Goal: Information Seeking & Learning: Find specific fact

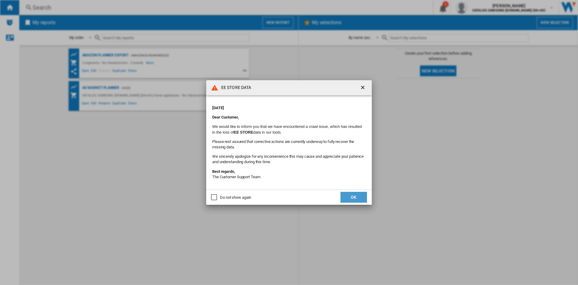
click at [359, 194] on button "OK" at bounding box center [354, 197] width 27 height 11
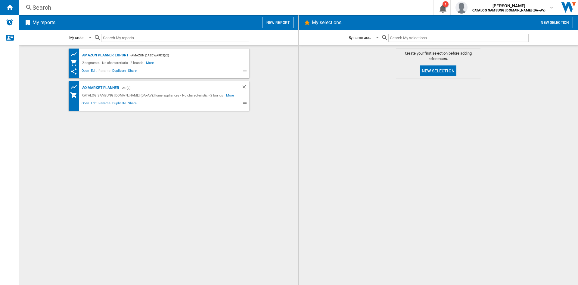
click at [149, 130] on div "Amazon Planner Export - Amazon (caedwards) (2) 2 segments - No characteristic -…" at bounding box center [158, 164] width 267 height 233
click at [151, 8] on div "Search" at bounding box center [225, 7] width 385 height 8
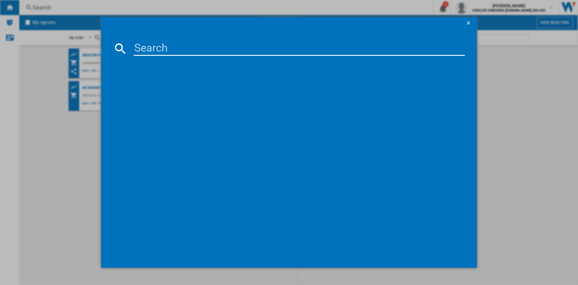
click at [165, 47] on input at bounding box center [299, 48] width 331 height 14
paste input "WW90CGC04DABEU"
type input "WW90CGC04DABEU"
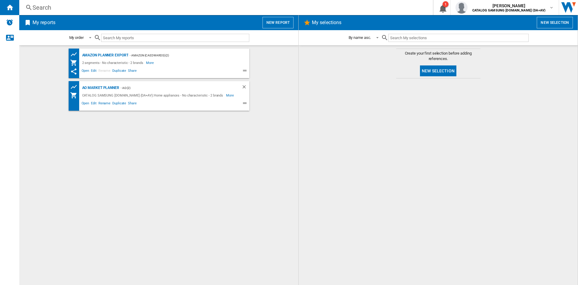
click at [184, 11] on div "Search" at bounding box center [225, 7] width 385 height 8
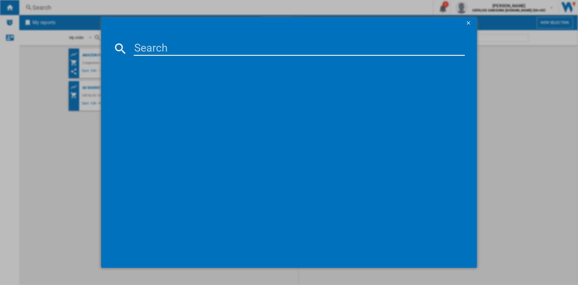
click at [240, 48] on input at bounding box center [299, 48] width 331 height 14
paste input "WW90CGC04DABEU"
type input "WW90CGC04DAB"
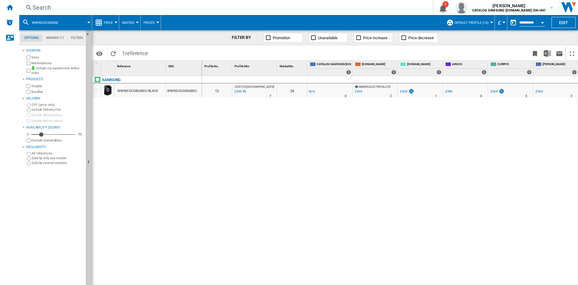
drag, startPoint x: 284, startPoint y: 172, endPoint x: 386, endPoint y: 158, distance: 103.4
click at [300, 165] on div "0 0 13 COSTCO [GEOGRAPHIC_DATA] : UK COSTCO -1.0 % £349.99 % N/A 7 COSTCO [GEOG…" at bounding box center [390, 180] width 376 height 209
click at [386, 158] on div "0 0 13 COSTCO [GEOGRAPHIC_DATA] : UK COSTCO -1.0 % £349.99 % N/A 7 COSTCO [GEOG…" at bounding box center [390, 180] width 376 height 209
click at [207, 0] on div "Search Search 0 1 [PERSON_NAME] CATALOG SAMSUNG [DOMAIN_NAME] (DA+AV) CATALOG S…" at bounding box center [298, 7] width 559 height 15
click at [203, 7] on div "Search" at bounding box center [225, 7] width 385 height 8
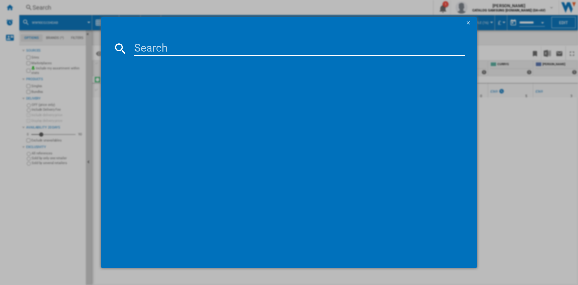
click at [184, 8] on div at bounding box center [289, 142] width 578 height 285
click at [190, 48] on input at bounding box center [299, 48] width 331 height 14
click at [160, 48] on input at bounding box center [299, 48] width 331 height 14
click at [164, 51] on input at bounding box center [299, 48] width 331 height 14
paste input "DV90T6240LB/S1"
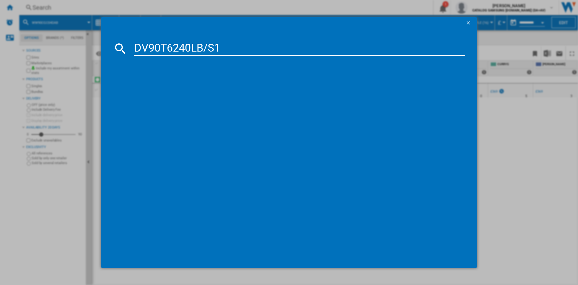
click at [194, 49] on input "DV90T6240LB/S1" at bounding box center [299, 48] width 331 height 14
click at [230, 50] on input "DV90T6240LB/S1" at bounding box center [299, 48] width 331 height 14
type input "DV90T6240LB"
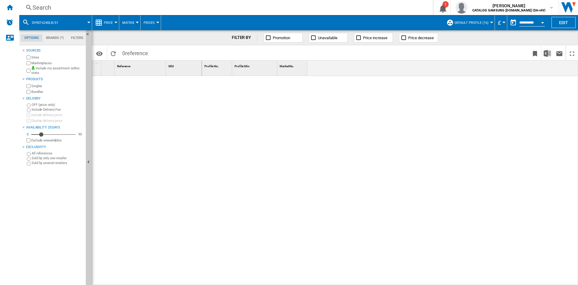
drag, startPoint x: 259, startPoint y: 188, endPoint x: 253, endPoint y: 172, distance: 17.1
click at [259, 186] on div at bounding box center [390, 180] width 376 height 209
drag, startPoint x: 200, startPoint y: 92, endPoint x: 197, endPoint y: 80, distance: 12.0
click at [200, 92] on div at bounding box center [147, 179] width 110 height 206
click at [159, 5] on div "Search" at bounding box center [225, 7] width 385 height 8
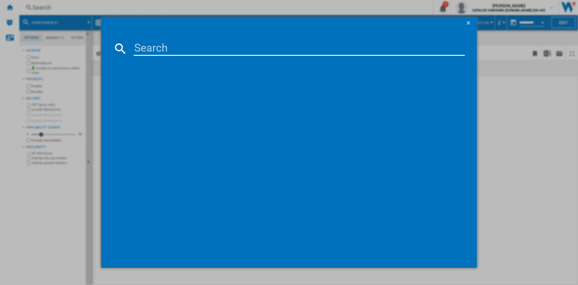
click at [203, 44] on input at bounding box center [299, 48] width 331 height 14
type input "DV90T6240LB"
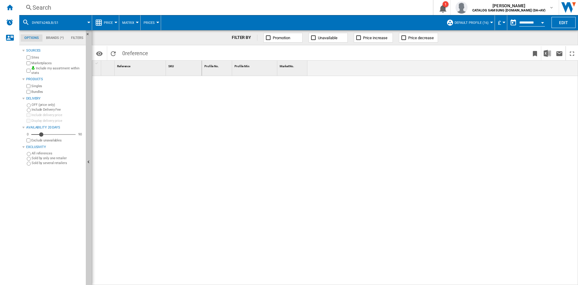
click at [269, 95] on div at bounding box center [390, 180] width 376 height 209
click at [256, 122] on div at bounding box center [390, 180] width 376 height 209
click at [182, 6] on div "Search" at bounding box center [225, 7] width 385 height 8
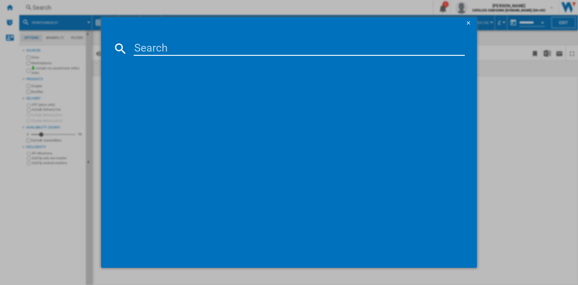
click at [192, 47] on input at bounding box center [299, 48] width 331 height 14
type input "DV90T6240LB/S1"
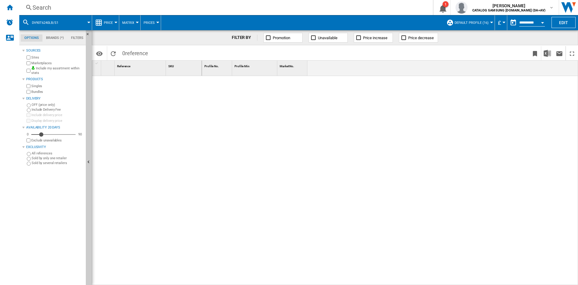
click at [238, 131] on div at bounding box center [390, 180] width 376 height 209
click at [204, 118] on div at bounding box center [390, 180] width 376 height 209
click at [187, 6] on div "Search" at bounding box center [225, 7] width 385 height 8
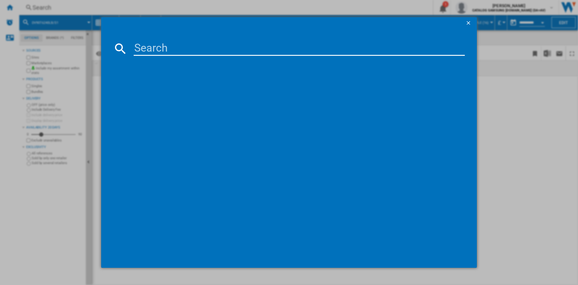
click at [240, 50] on input at bounding box center [299, 48] width 331 height 14
type input "DV90T6240LB/s1"
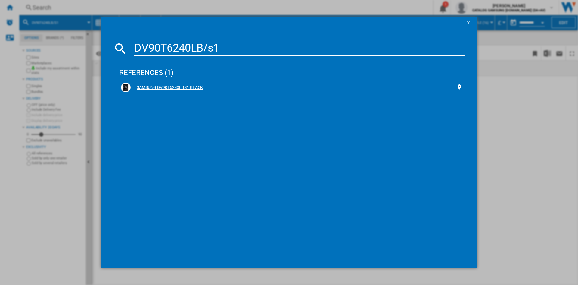
click at [166, 84] on div "SAMSUNG DV90T6240LBS1 BLACK" at bounding box center [292, 88] width 342 height 10
click at [190, 86] on div "SAMSUNG DV90T6240LBS1 BLACK" at bounding box center [293, 88] width 325 height 6
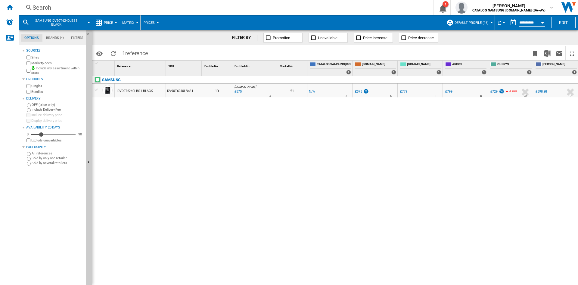
click at [329, 126] on div "0 0 10 [DOMAIN_NAME] : UK AMAZON -1.0 % £575 % N/A 4 [DOMAIN_NAME] : UK AMAZON …" at bounding box center [390, 180] width 376 height 209
drag, startPoint x: 431, startPoint y: 279, endPoint x: 519, endPoint y: 279, distance: 87.3
click at [519, 279] on div "0 0 10 [DOMAIN_NAME] : UK AMAZON -1.0 % £575 % N/A 4 [DOMAIN_NAME] : UK AMAZON …" at bounding box center [390, 180] width 376 height 209
drag, startPoint x: 509, startPoint y: 145, endPoint x: 492, endPoint y: 162, distance: 23.9
click at [509, 145] on div "0 0 10 [DOMAIN_NAME] : UK AMAZON -1.0 % £575 % N/A 4 [DOMAIN_NAME] : UK AMAZON …" at bounding box center [390, 180] width 376 height 209
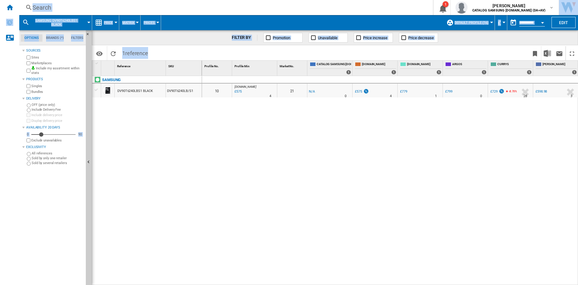
drag, startPoint x: 415, startPoint y: 281, endPoint x: 474, endPoint y: 286, distance: 59.2
click at [474, 284] on html "In order to access Insight, please log out and log in again OK NEW Search Searc…" at bounding box center [289, 142] width 578 height 285
click at [428, 281] on div "0 0 10 [DOMAIN_NAME] : UK AMAZON -1.0 % £575 % N/A 4 [DOMAIN_NAME] : UK AMAZON …" at bounding box center [390, 180] width 376 height 209
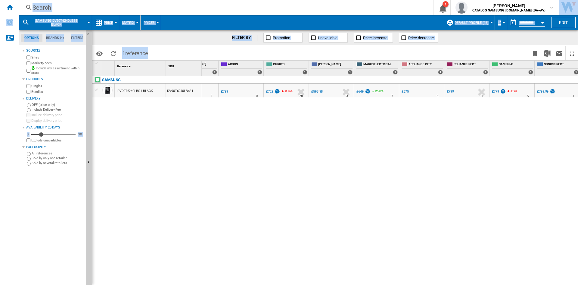
scroll to position [0, 226]
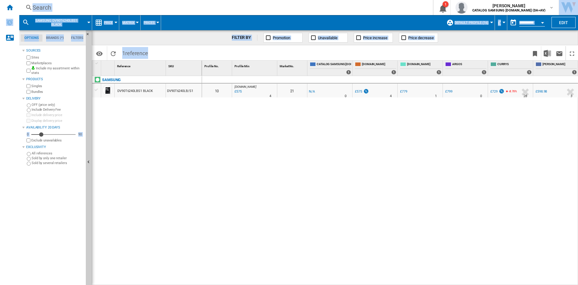
click at [167, 2] on div "Search Search 0 1 [PERSON_NAME] CATALOG SAMSUNG [DOMAIN_NAME] (DA+AV) CATALOG S…" at bounding box center [298, 7] width 559 height 15
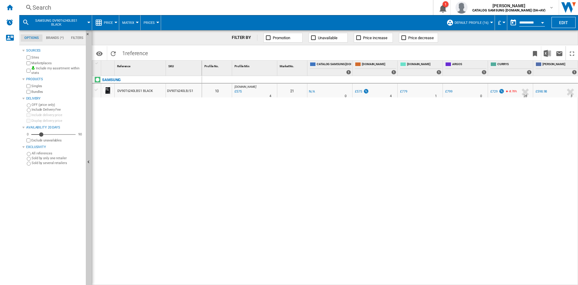
click at [167, 8] on div "Search" at bounding box center [225, 7] width 385 height 8
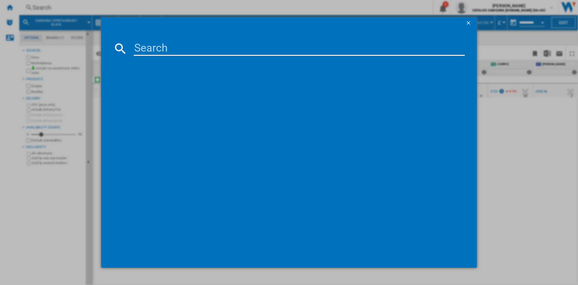
click at [231, 52] on input at bounding box center [299, 48] width 331 height 14
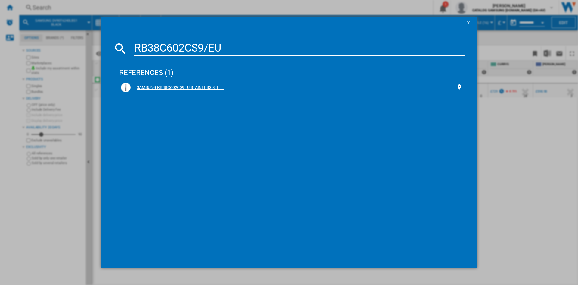
type input "RB38C602CS9/EU"
click at [170, 87] on div "SAMSUNG RB38C602CS9EU STAINLESS STEEL" at bounding box center [293, 88] width 325 height 6
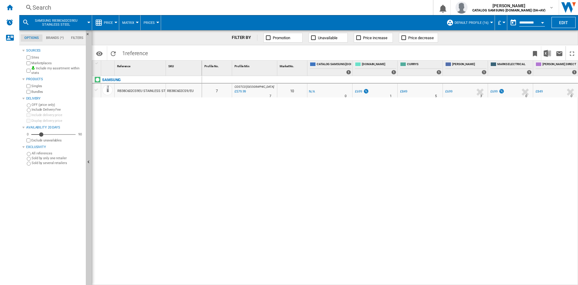
scroll to position [0, 90]
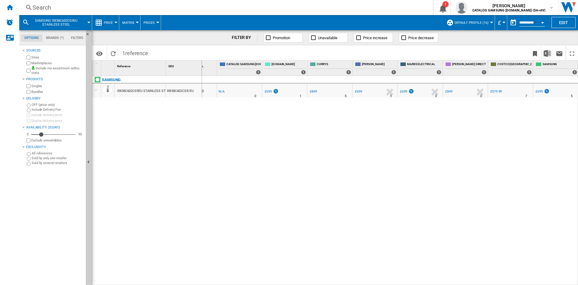
click at [360, 168] on div "0 0 7 COSTCO [GEOGRAPHIC_DATA] : UK COSTCO -1.0 % £579.99 % N/A 7 COSTCO [GEOGR…" at bounding box center [390, 180] width 376 height 209
drag, startPoint x: 321, startPoint y: 217, endPoint x: 344, endPoint y: 249, distance: 39.6
click at [321, 217] on div "0 0 7 COSTCO [GEOGRAPHIC_DATA] : UK COSTCO -1.0 % £579.99 % N/A 7 COSTCO [GEOGR…" at bounding box center [390, 180] width 376 height 209
drag, startPoint x: 287, startPoint y: 193, endPoint x: 328, endPoint y: 166, distance: 48.7
click at [295, 190] on div "0 0 7 COSTCO [GEOGRAPHIC_DATA] : UK COSTCO -1.0 % £579.99 % N/A 7 COSTCO [GEOGR…" at bounding box center [390, 180] width 376 height 209
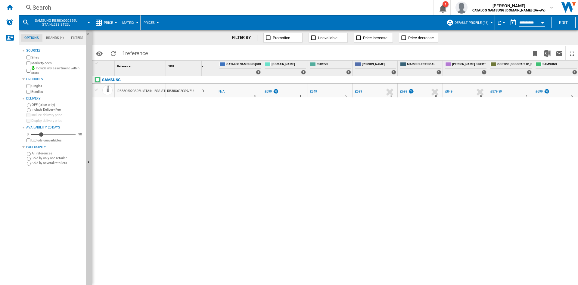
click at [335, 176] on div "0 0 7 COSTCO [GEOGRAPHIC_DATA] : UK COSTCO -1.0 % £579.99 % N/A 7 COSTCO [GEOGR…" at bounding box center [390, 180] width 376 height 209
click at [131, 3] on div "Search" at bounding box center [225, 7] width 385 height 8
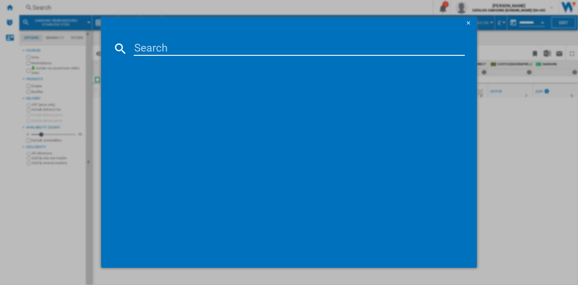
click at [214, 45] on input at bounding box center [299, 48] width 331 height 14
type input "RB38C602CWW/EU"
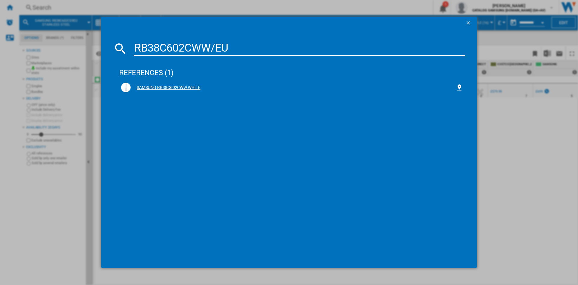
click at [173, 85] on div "SAMSUNG RB38C602CWW WHITE" at bounding box center [293, 88] width 325 height 6
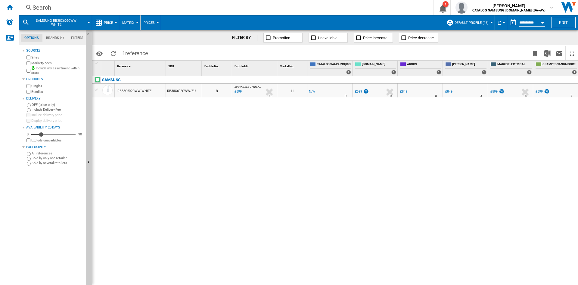
click at [307, 154] on div "0 0 8 MARKS ELECTRICAL : MARKS ELECTRICAL -1.0 % £599 % N/A 0 MARKS ELECTRICAL …" at bounding box center [390, 180] width 376 height 209
drag, startPoint x: 441, startPoint y: 281, endPoint x: 506, endPoint y: 273, distance: 65.6
click at [506, 273] on div "0 0 8 MARKS ELECTRICAL : MARKS ELECTRICAL -1.0 % £599 % N/A 0 MARKS ELECTRICAL …" at bounding box center [390, 180] width 376 height 209
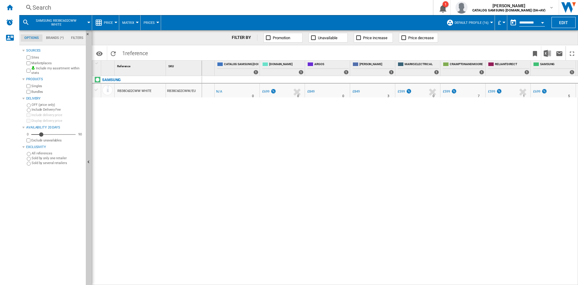
scroll to position [0, 136]
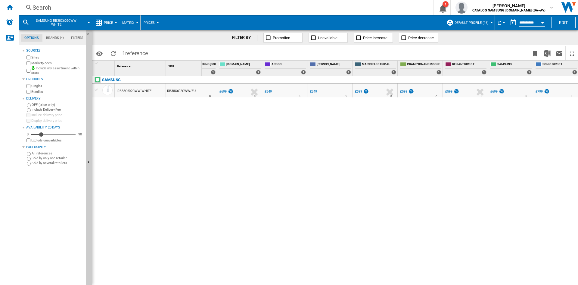
click at [282, 176] on div "0 0 8 MARKS ELECTRICAL : MARKS ELECTRICAL -1.0 % £599 % N/A 0 MARKS ELECTRICAL …" at bounding box center [390, 180] width 376 height 209
drag, startPoint x: 304, startPoint y: 169, endPoint x: 243, endPoint y: 105, distance: 88.8
click at [302, 165] on div "0 0 8 MARKS ELECTRICAL : MARKS ELECTRICAL -1.0 % £599 % N/A 0 MARKS ELECTRICAL …" at bounding box center [390, 180] width 376 height 209
click at [162, 10] on div "Search" at bounding box center [225, 7] width 385 height 8
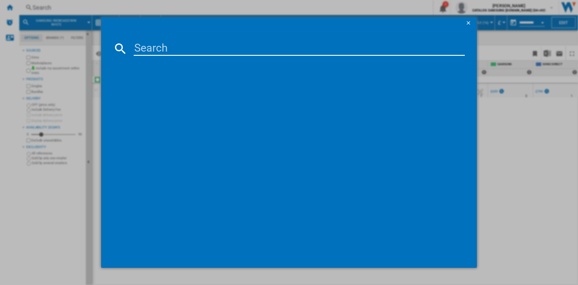
click at [256, 51] on input at bounding box center [299, 48] width 331 height 14
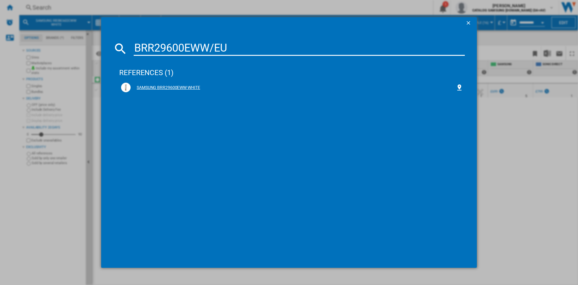
type input "BRR29600EWW/EU"
click at [160, 86] on div "SAMSUNG BRR29600EWW WHITE" at bounding box center [293, 88] width 325 height 6
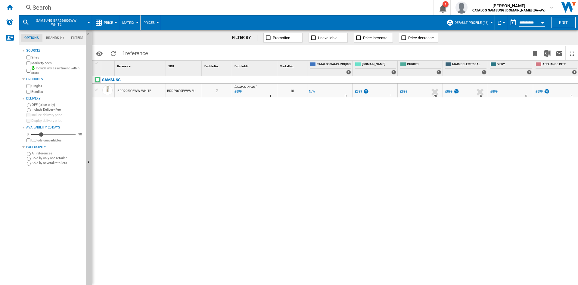
drag, startPoint x: 445, startPoint y: 279, endPoint x: 518, endPoint y: 280, distance: 73.8
click at [518, 280] on div "0 0 7 [DOMAIN_NAME] : AO -1.0 % £899 % N/A 1 [DOMAIN_NAME] : AO 10 -1.0 % -£1 %…" at bounding box center [390, 180] width 376 height 209
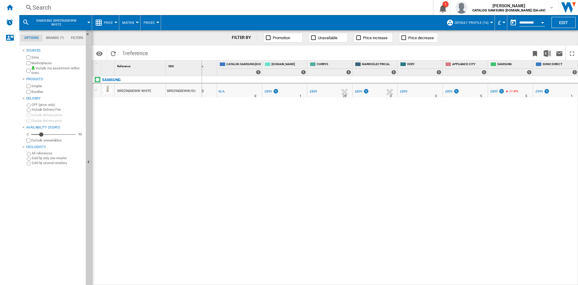
drag, startPoint x: 323, startPoint y: 157, endPoint x: 351, endPoint y: 155, distance: 27.8
click at [328, 156] on div "0 0 7 [DOMAIN_NAME] : AO -1.0 % £899 % N/A 1 [DOMAIN_NAME] : AO 10 -1.0 % -£1 %…" at bounding box center [390, 180] width 376 height 209
click at [352, 155] on div "0 0 7 [DOMAIN_NAME] : AO -1.0 % £899 % N/A 1 [DOMAIN_NAME] : AO 10 -1.0 % -£1 %…" at bounding box center [390, 180] width 376 height 209
click at [229, 7] on div "Search" at bounding box center [225, 7] width 385 height 8
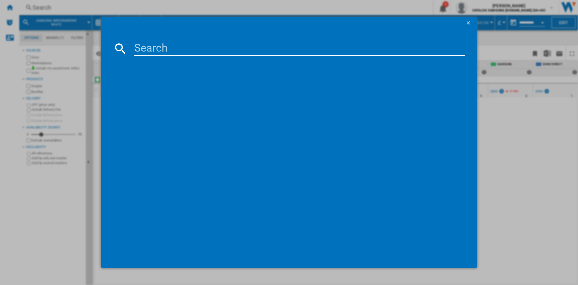
click at [279, 52] on input at bounding box center [299, 48] width 331 height 14
type input "RB38C602ESA/EU"
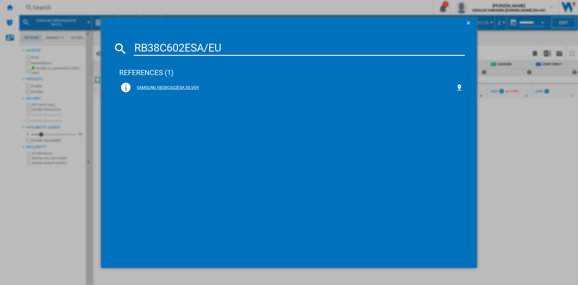
click at [185, 85] on div "SAMSUNG RB38C602ESA SILVER" at bounding box center [293, 88] width 325 height 6
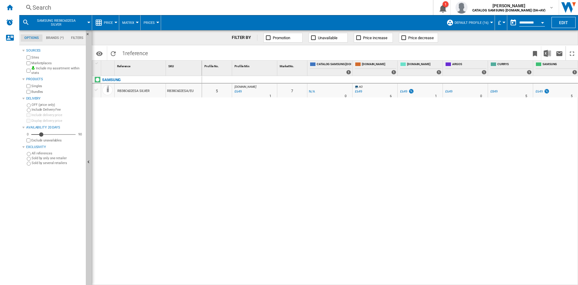
click at [303, 164] on div "0 0 5 [DOMAIN_NAME] : AO -1.0 % £649 % N/A 1 [DOMAIN_NAME] : AO 7 -1.0 % -£1 % …" at bounding box center [390, 180] width 376 height 209
click at [330, 128] on div "0 0 5 [DOMAIN_NAME] : AO -1.0 % £649 % N/A 1 [DOMAIN_NAME] : AO 7 -1.0 % -£1 % …" at bounding box center [390, 180] width 376 height 209
click at [338, 128] on div "0 0 5 [DOMAIN_NAME] : AO -1.0 % £649 % N/A 1 [DOMAIN_NAME] : AO 7 -1.0 % -£1 % …" at bounding box center [390, 180] width 376 height 209
click at [254, 7] on div "Search" at bounding box center [225, 7] width 385 height 8
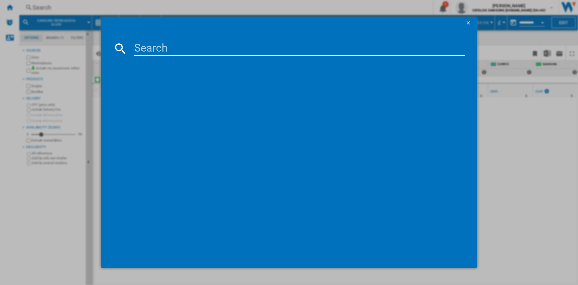
click at [301, 56] on md-dialog-content at bounding box center [289, 148] width 376 height 239
click at [299, 52] on input at bounding box center [299, 48] width 331 height 14
paste input "RB34C600DSA/EU"
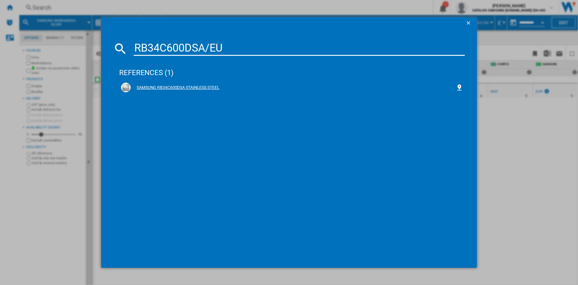
type input "RB34C600DSA/EU"
click at [191, 86] on div "SAMSUNG RB34C600DSA STAINLESS STEEL" at bounding box center [293, 88] width 325 height 6
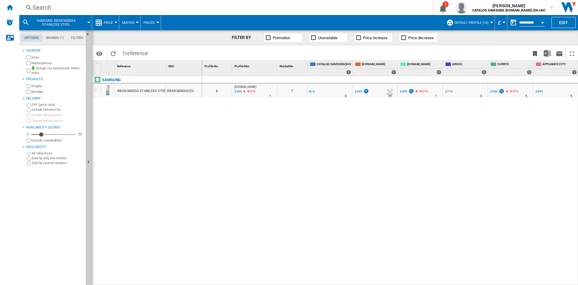
drag, startPoint x: 333, startPoint y: 178, endPoint x: 377, endPoint y: 203, distance: 50.4
click at [334, 178] on div "0 0 6 [DOMAIN_NAME] : AO -1.0 % £449 -18.21 % N/A 1 [DOMAIN_NAME] : AO 7 -1.0 %…" at bounding box center [390, 180] width 376 height 209
drag, startPoint x: 454, startPoint y: 281, endPoint x: 510, endPoint y: 275, distance: 55.7
click at [520, 272] on div "0 0 6 [DOMAIN_NAME] : AO -1.0 % £449 -18.21 % N/A 1 [DOMAIN_NAME] : AO 7 -1.0 %…" at bounding box center [390, 180] width 376 height 209
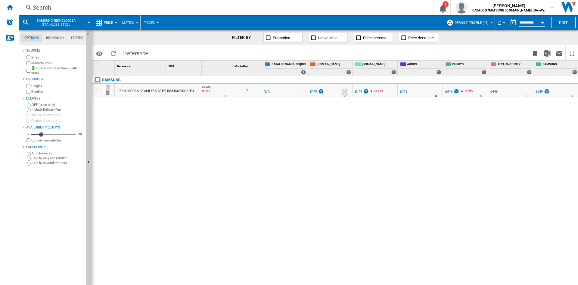
click at [278, 175] on div "0 0 6 [DOMAIN_NAME] : AO -1.0 % £449 -18.21 % N/A 1 [DOMAIN_NAME] : AO 7 -1.0 %…" at bounding box center [390, 180] width 376 height 209
click at [326, 163] on div "0 0 6 [DOMAIN_NAME] : AO -1.0 % £449 -18.21 % N/A 1 [DOMAIN_NAME] : AO 7 -1.0 %…" at bounding box center [390, 180] width 376 height 209
click at [180, 6] on div "Search" at bounding box center [225, 7] width 385 height 8
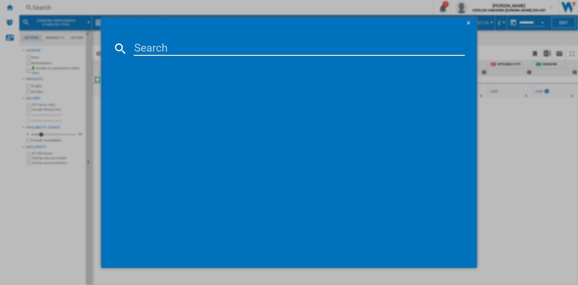
click at [217, 47] on input at bounding box center [299, 48] width 331 height 14
type input "BRB80F26ADS0EU"
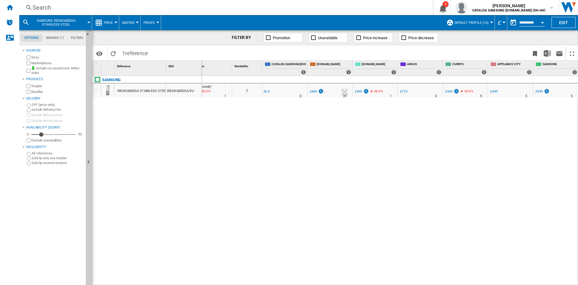
click at [338, 135] on div "0 0 6 [DOMAIN_NAME] : AO -1.0 % £449 -18.21 % N/A 1 [DOMAIN_NAME] : AO 7 -1.0 %…" at bounding box center [390, 180] width 376 height 209
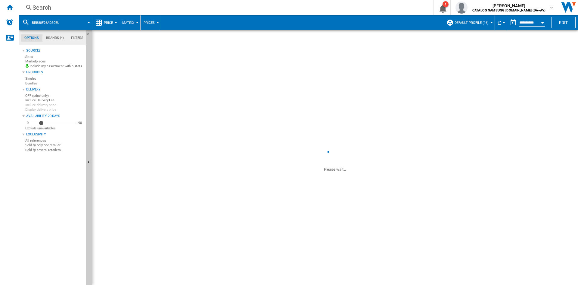
click at [420, 121] on div "0 0 6 [DOMAIN_NAME] : AO -1.0 % £449 -18.21 % N/A 1 [DOMAIN_NAME] : AO 7 -1.0 %…" at bounding box center [390, 180] width 376 height 209
click at [438, 119] on div "0 0 6 [DOMAIN_NAME] : AO -1.0 % £449 -18.21 % N/A 1 [DOMAIN_NAME] : AO 7 -1.0 %…" at bounding box center [390, 180] width 376 height 209
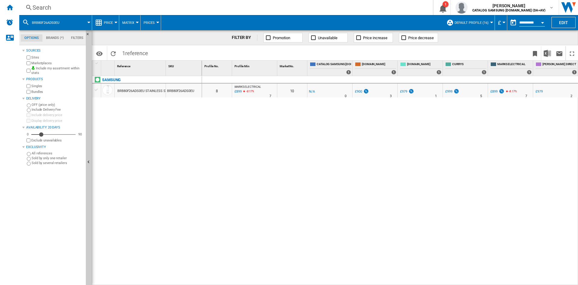
click at [420, 122] on div "0 0 8 MARKS ELECTRICAL : MARKS ELECTRICAL -1.0 % £899 -8.17 % N/A 7 MARKS ELECT…" at bounding box center [390, 180] width 376 height 209
drag, startPoint x: 389, startPoint y: 282, endPoint x: 421, endPoint y: 279, distance: 32.2
click at [421, 279] on div "0 0 8 MARKS ELECTRICAL : MARKS ELECTRICAL -1.0 % £899 -8.17 % N/A 7 MARKS ELECT…" at bounding box center [390, 180] width 376 height 209
click at [403, 156] on div "0 0 8 MARKS ELECTRICAL : MARKS ELECTRICAL -1.0 % £899 -8.17 % N/A 7 MARKS ELECT…" at bounding box center [390, 180] width 376 height 209
click at [441, 151] on div "0 0 8 MARKS ELECTRICAL : MARKS ELECTRICAL -1.0 % £899 -8.17 % N/A 7 MARKS ELECT…" at bounding box center [390, 180] width 376 height 209
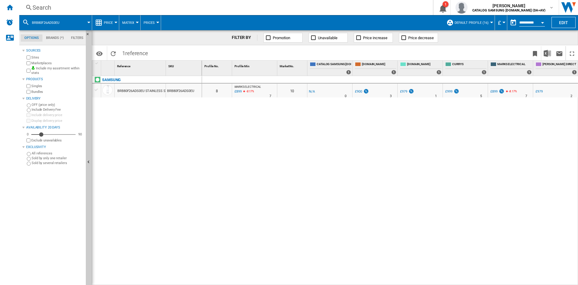
drag, startPoint x: 328, startPoint y: 156, endPoint x: 392, endPoint y: 130, distance: 69.5
click at [340, 150] on div "0 0 8 MARKS ELECTRICAL : MARKS ELECTRICAL -1.0 % £899 -8.17 % N/A 7 MARKS ELECT…" at bounding box center [390, 180] width 376 height 209
click at [372, 144] on div "0 0 8 MARKS ELECTRICAL : MARKS ELECTRICAL -1.0 % £899 -8.17 % N/A 7 MARKS ELECT…" at bounding box center [390, 180] width 376 height 209
click at [147, 8] on div "Search" at bounding box center [225, 7] width 385 height 8
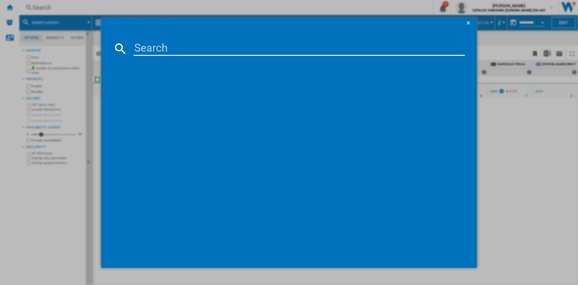
click at [199, 46] on input at bounding box center [299, 48] width 331 height 14
type input "RZ32C7BD6WW"
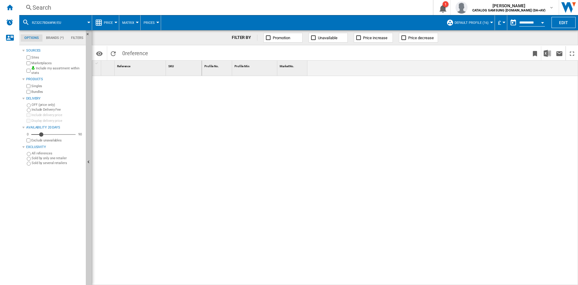
click at [236, 6] on div "Search" at bounding box center [225, 7] width 385 height 8
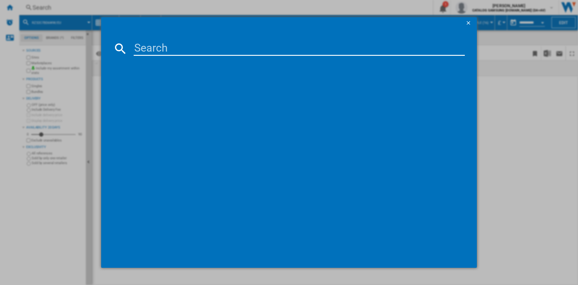
click at [262, 48] on input at bounding box center [299, 48] width 331 height 14
type input "RZ32C7BD6WW/EU"
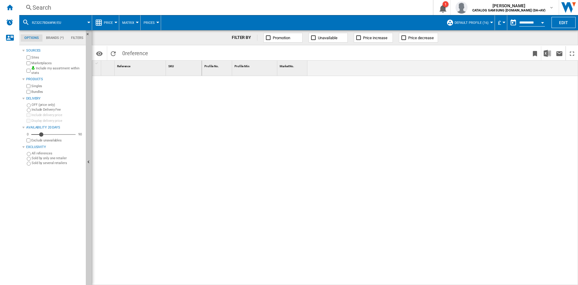
click at [320, 134] on div at bounding box center [390, 180] width 376 height 209
click at [196, 8] on div "Search" at bounding box center [225, 7] width 385 height 8
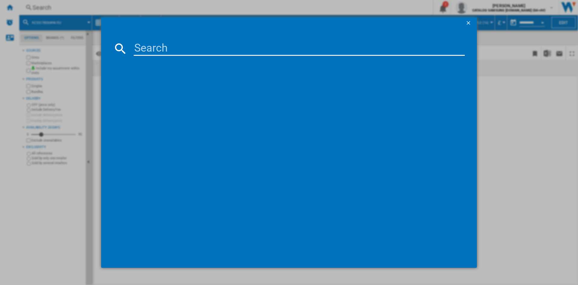
drag, startPoint x: 197, startPoint y: 60, endPoint x: 198, endPoint y: 47, distance: 12.7
click at [197, 54] on md-dialog-content at bounding box center [289, 148] width 376 height 239
click at [192, 41] on input at bounding box center [299, 48] width 331 height 14
paste input "RZ32C7BD6WW/EU"
type input "RZ32C7BD6W"
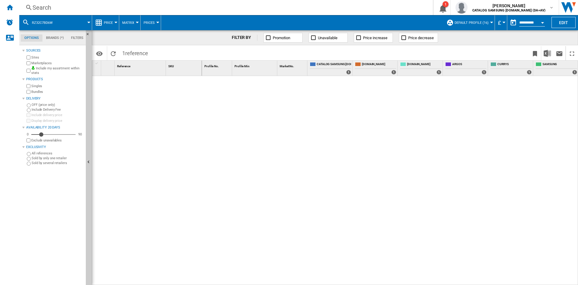
click at [237, 96] on div at bounding box center [390, 86] width 376 height 20
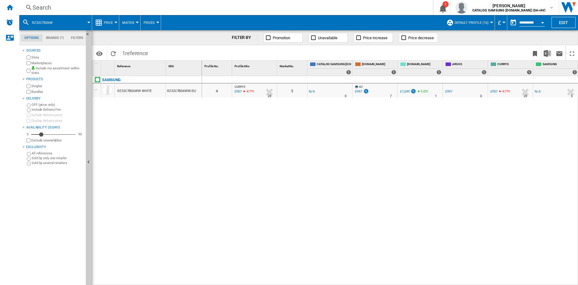
drag, startPoint x: 370, startPoint y: 136, endPoint x: 393, endPoint y: 177, distance: 47.2
click at [370, 136] on div "0 0 4 CURRYS : -1.0 % £957 -8.77 % N/A 28 CURRYS : 5 -1.0 % -£1 %" at bounding box center [390, 180] width 376 height 209
click at [305, 239] on div "0 0 4 CURRYS : -1.0 % £957 -8.77 % N/A 28 CURRYS : 5 -1.0 % -£1 %" at bounding box center [390, 180] width 376 height 209
drag, startPoint x: 320, startPoint y: 139, endPoint x: 322, endPoint y: 125, distance: 14.5
click at [324, 139] on div "0 0 4 CURRYS : -1.0 % £957 -8.77 % N/A 28 CURRYS : 5 -1.0 % -£1 %" at bounding box center [390, 180] width 376 height 209
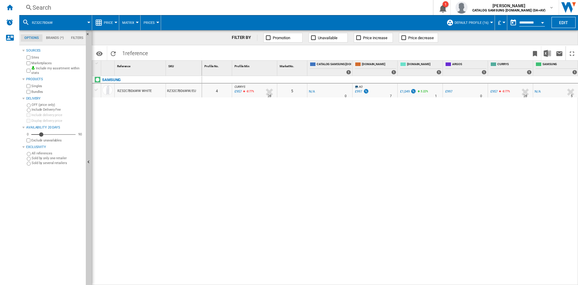
click at [331, 137] on div "0 0 4 CURRYS : -1.0 % £957 -8.77 % N/A 28 CURRYS : 5 -1.0 % -£1 %" at bounding box center [390, 180] width 376 height 209
click at [229, 9] on div "Search" at bounding box center [225, 7] width 385 height 8
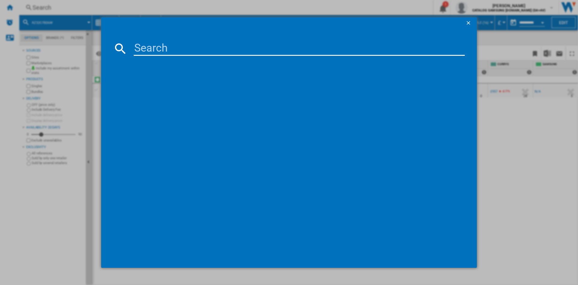
click at [289, 52] on input at bounding box center [299, 48] width 331 height 14
type input "RS70F64KETEU"
click at [190, 86] on div "SAMSUNG RS70F64KETEU SILVER" at bounding box center [293, 88] width 325 height 6
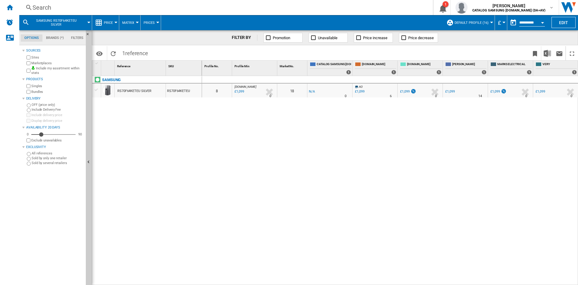
drag, startPoint x: 292, startPoint y: 110, endPoint x: 224, endPoint y: 53, distance: 88.5
click at [292, 110] on div "0 0 8 [DOMAIN_NAME] : AO -1.0 % £1,099 % N/A 0 [DOMAIN_NAME] : AO 18 -1.0 % -£1…" at bounding box center [390, 180] width 376 height 209
drag, startPoint x: 244, startPoint y: 179, endPoint x: 164, endPoint y: 3, distance: 193.3
click at [251, 176] on div "0 0 8 [DOMAIN_NAME] : AO -1.0 % £1,099 % N/A 0 [DOMAIN_NAME] : AO 18 -1.0 % -£1…" at bounding box center [390, 180] width 376 height 209
click at [283, 172] on div "0 0 8 [DOMAIN_NAME] : AO -1.0 % £1,099 % N/A 0 [DOMAIN_NAME] : AO 18 -1.0 % -£1…" at bounding box center [390, 180] width 376 height 209
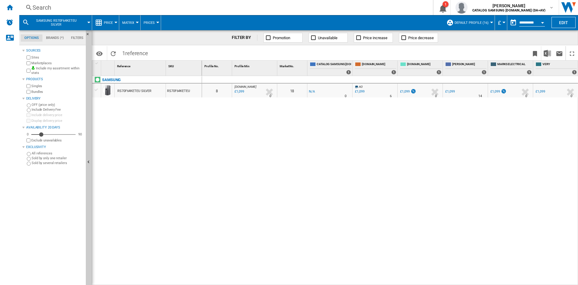
click at [163, 10] on div "Search" at bounding box center [225, 7] width 385 height 8
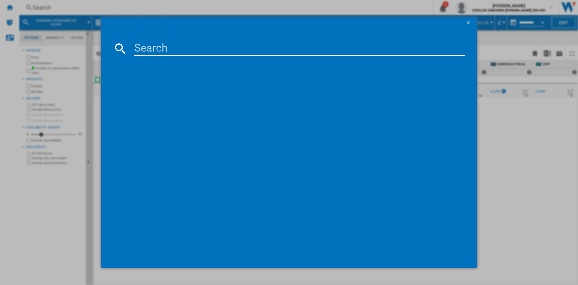
click at [243, 45] on input at bounding box center [299, 48] width 331 height 14
click at [235, 49] on input at bounding box center [299, 48] width 331 height 14
click at [184, 48] on input "RF50C532EB1/EU" at bounding box center [299, 48] width 331 height 14
click at [164, 51] on input "RF50C532EB1/EU" at bounding box center [299, 48] width 331 height 14
click at [225, 48] on input "RF50C532EB1/EU" at bounding box center [299, 48] width 331 height 14
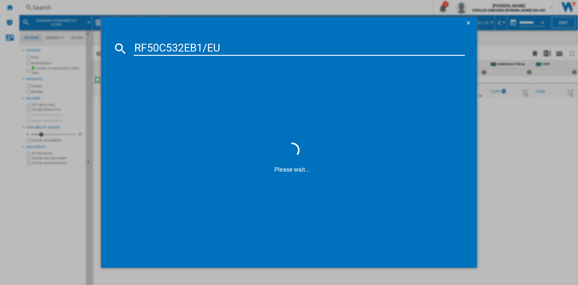
type input "RF50C532EB1/EU"
click at [184, 83] on div "SAMSUNG RF50C532EB1 BLACK" at bounding box center [292, 88] width 342 height 10
click at [181, 88] on div "SAMSUNG RF50C532EB1 BLACK" at bounding box center [293, 88] width 325 height 6
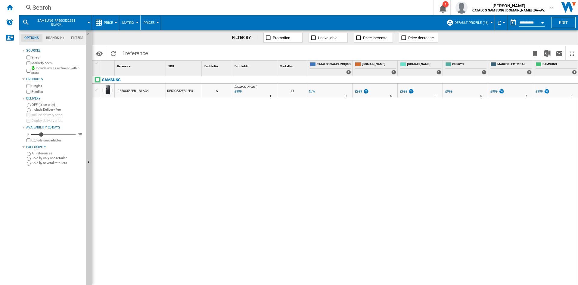
scroll to position [0, 45]
drag, startPoint x: 252, startPoint y: 205, endPoint x: 200, endPoint y: 1, distance: 210.7
click at [252, 201] on div "0 0 6 [DOMAIN_NAME] : AO -1.0 % £999 % N/A 1 [DOMAIN_NAME] : AO 13 -1.0 % -£1 %…" at bounding box center [390, 180] width 376 height 209
click at [177, 7] on div "Search" at bounding box center [225, 7] width 385 height 8
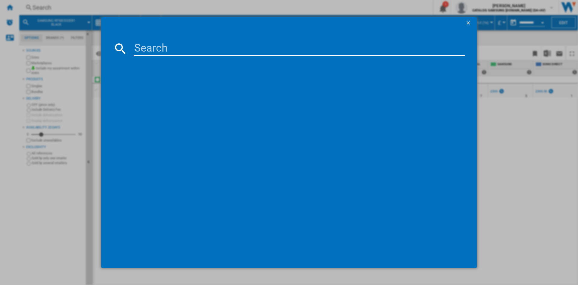
click at [168, 47] on input at bounding box center [299, 48] width 331 height 14
type input "RF24BB620EB1EU"
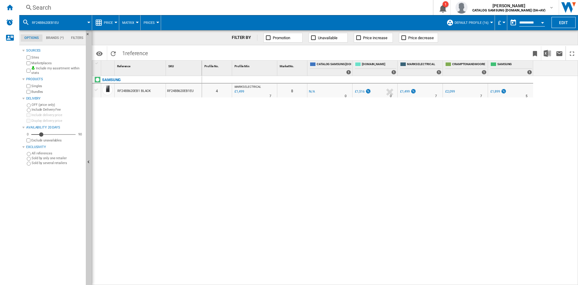
click at [254, 149] on div "0 0 4 MARKS ELECTRICAL : MARKS ELECTRICAL -1.0 % £1,499 % N/A 7 MARKS ELECTRICA…" at bounding box center [390, 180] width 376 height 209
click at [283, 143] on div "0 0 4 MARKS ELECTRICAL : MARKS ELECTRICAL -1.0 % £1,499 % N/A 7 MARKS ELECTRICA…" at bounding box center [390, 180] width 376 height 209
